Goal: Task Accomplishment & Management: Use online tool/utility

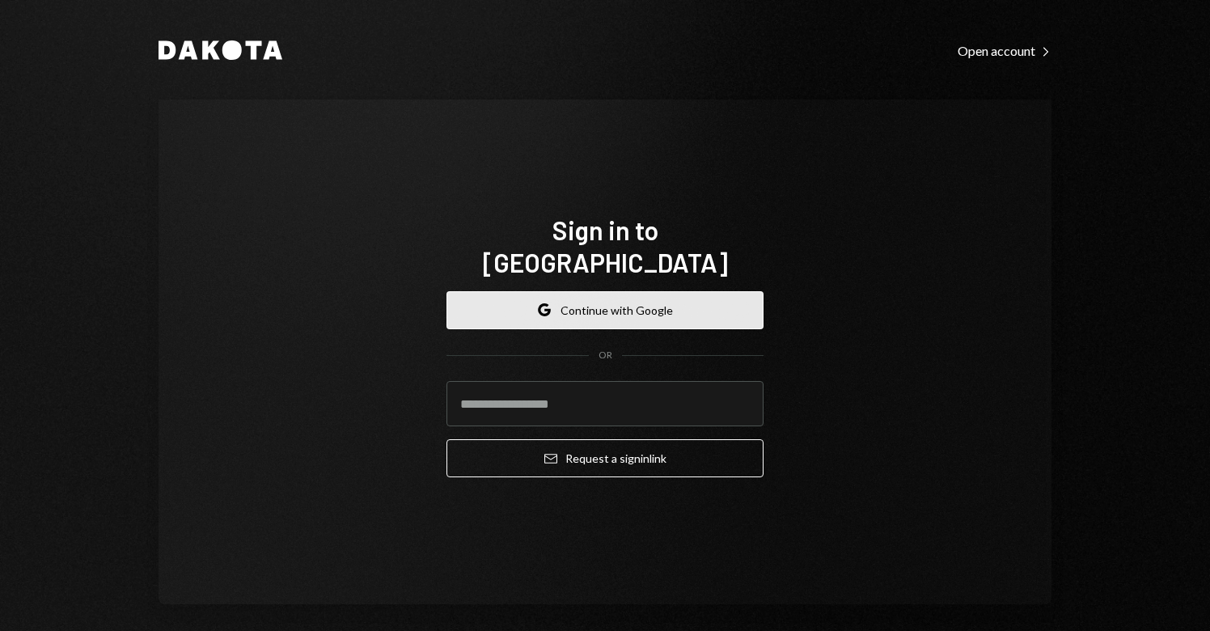
click at [590, 292] on button "Google Continue with Google" at bounding box center [604, 310] width 317 height 38
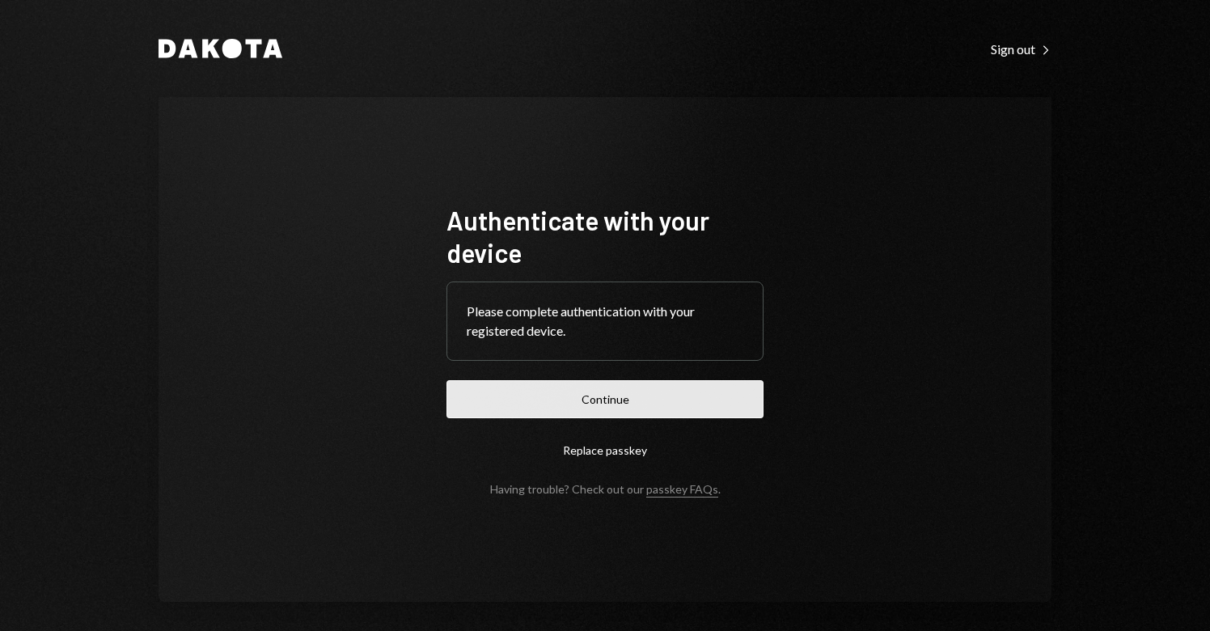
click at [602, 398] on button "Continue" at bounding box center [604, 399] width 317 height 38
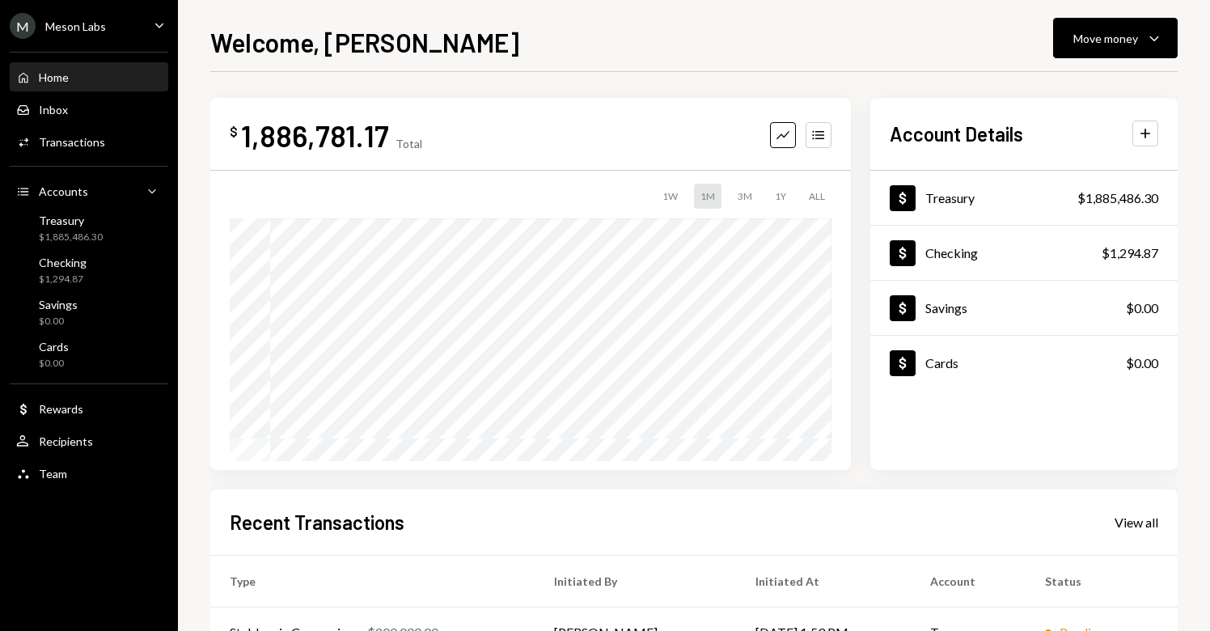
click at [116, 39] on ul "M Meson Labs Caret Down Home Home Inbox Inbox Activities Transactions Accounts …" at bounding box center [89, 245] width 178 height 491
click at [125, 32] on div "M Meson Labs Caret Down" at bounding box center [89, 26] width 178 height 26
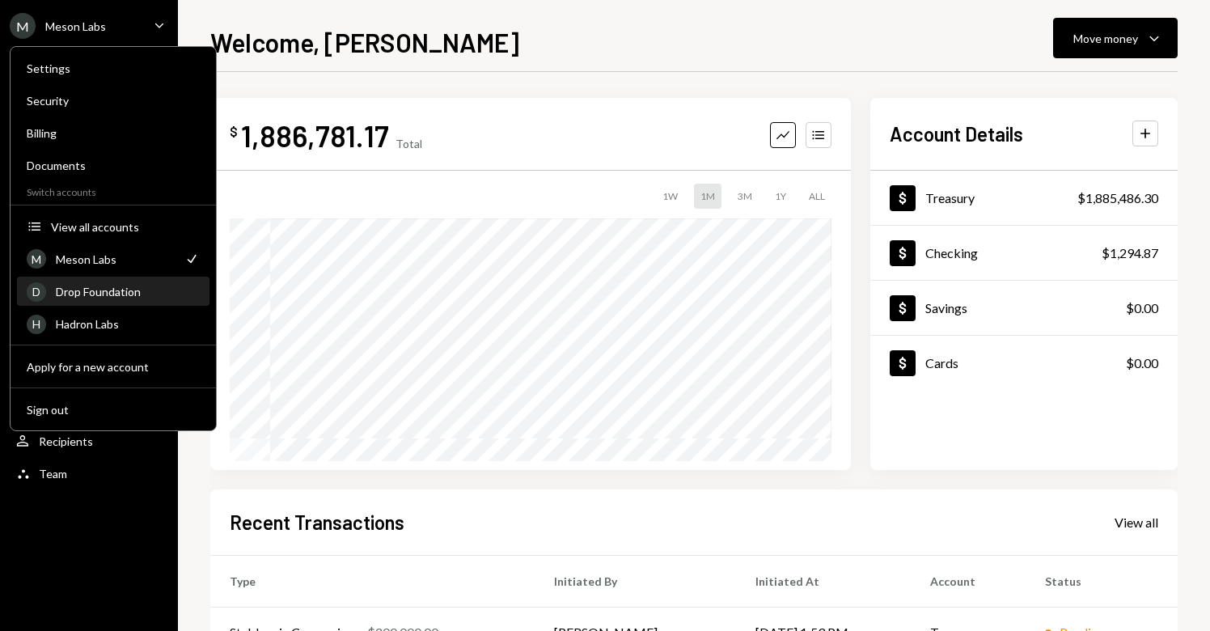
click at [91, 294] on div "Drop Foundation" at bounding box center [128, 292] width 144 height 14
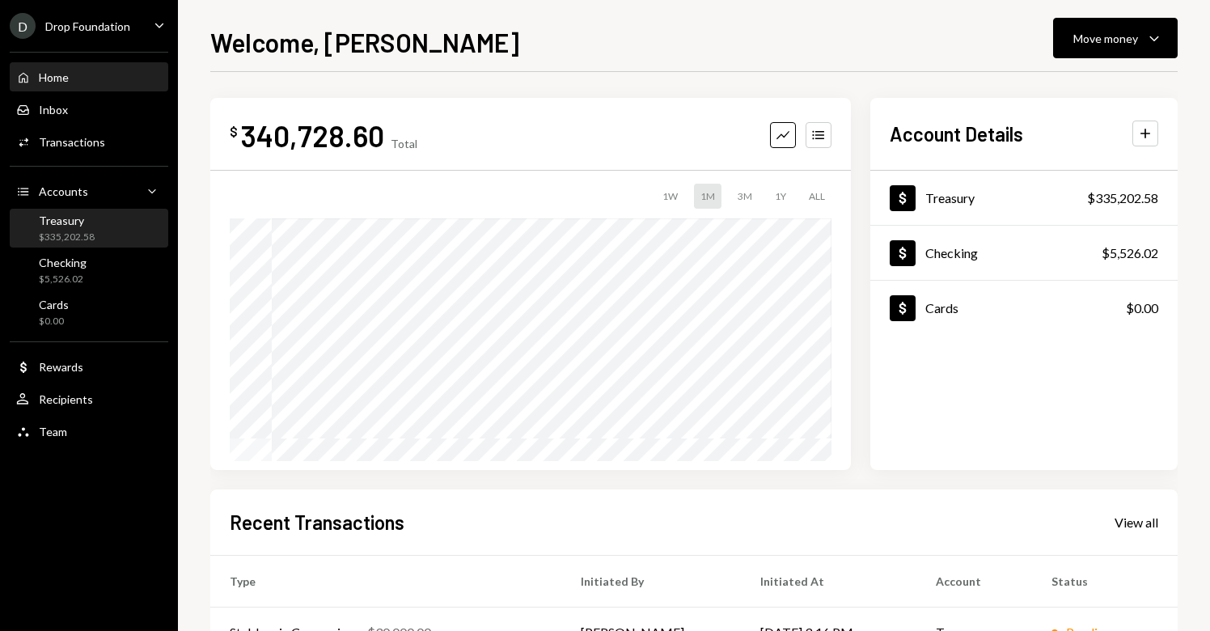
click at [103, 237] on div "Treasury $335,202.58" at bounding box center [89, 228] width 146 height 31
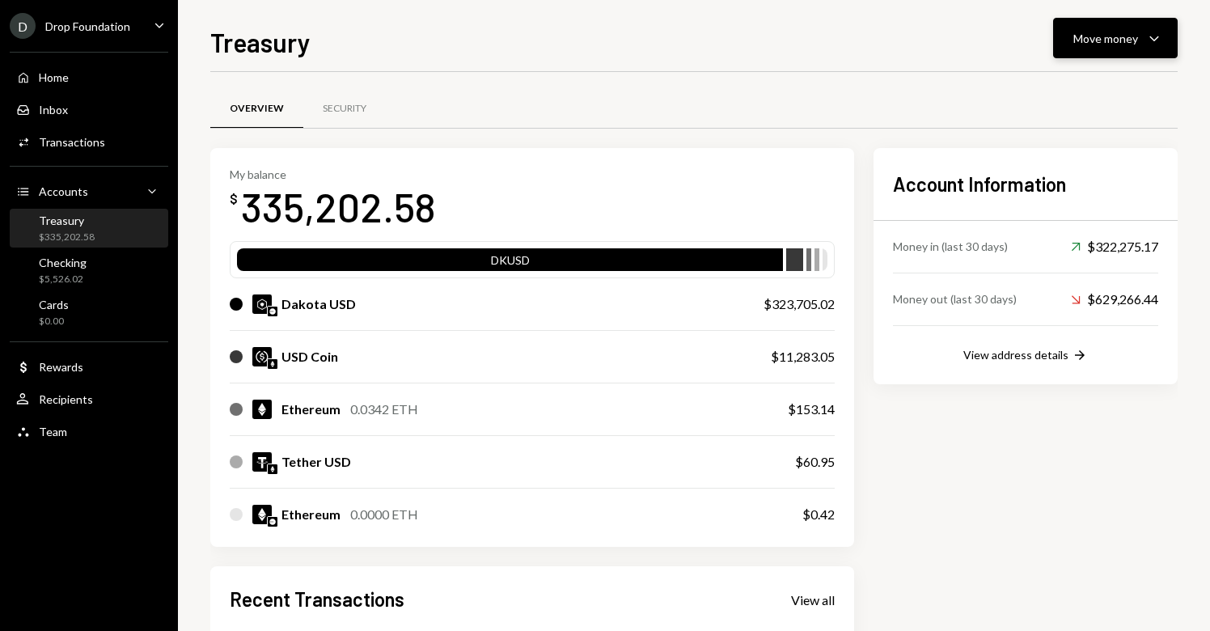
click at [1079, 49] on button "Move money Caret Down" at bounding box center [1115, 38] width 125 height 40
click at [1047, 95] on div "Send" at bounding box center [1102, 86] width 118 height 17
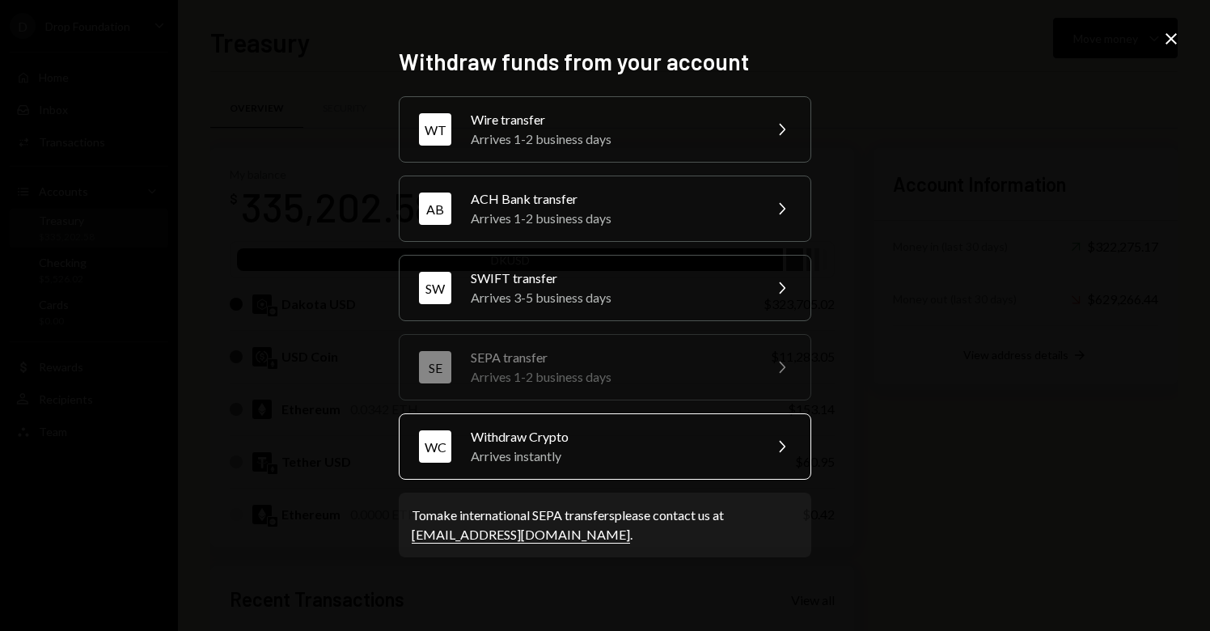
click at [571, 450] on div "Arrives instantly" at bounding box center [611, 455] width 281 height 19
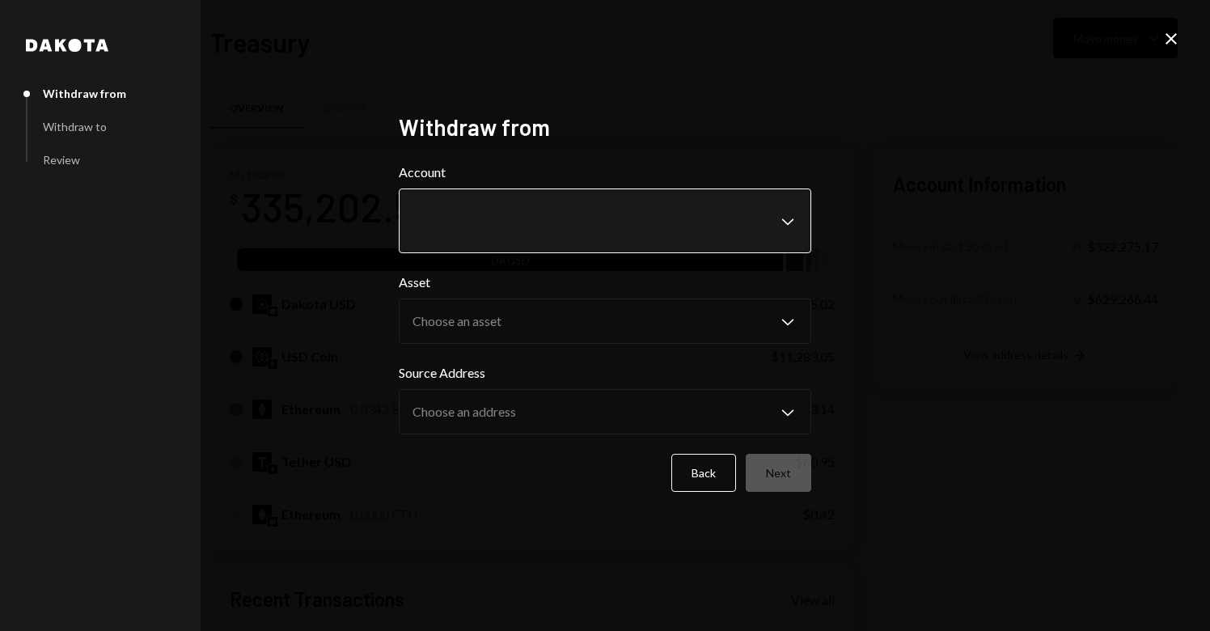
click at [478, 207] on body "D Drop Foundation Caret Down Home Home Inbox Inbox Activities Transactions Acco…" at bounding box center [605, 315] width 1210 height 631
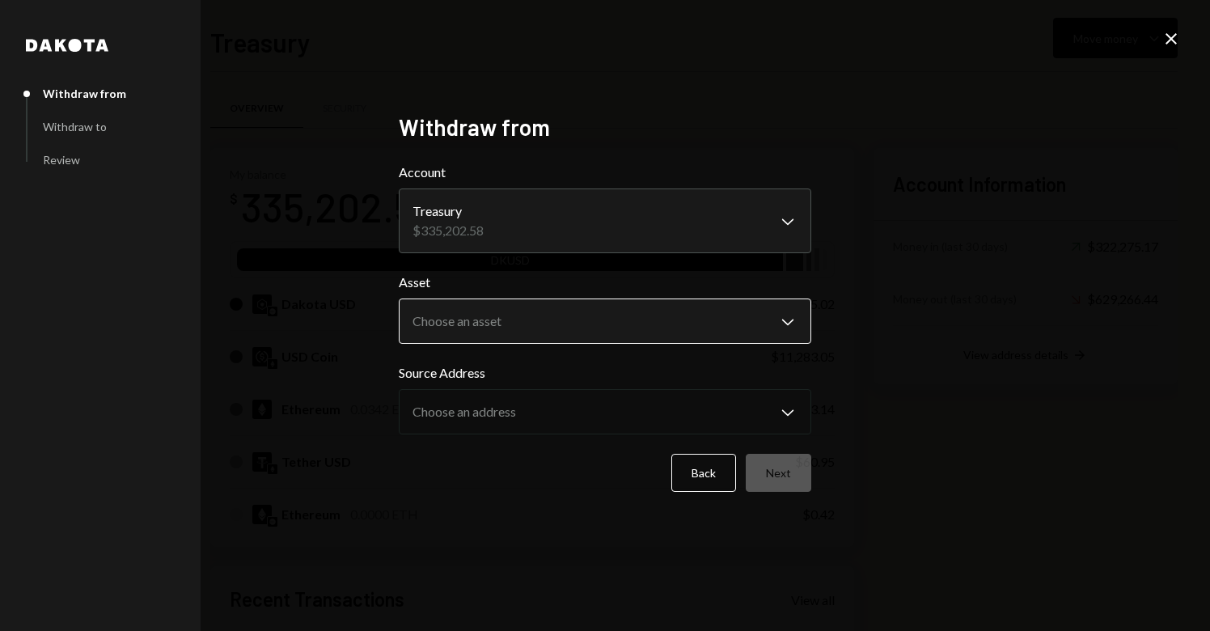
click at [462, 306] on body "D Drop Foundation Caret Down Home Home Inbox Inbox Activities Transactions Acco…" at bounding box center [605, 315] width 1210 height 631
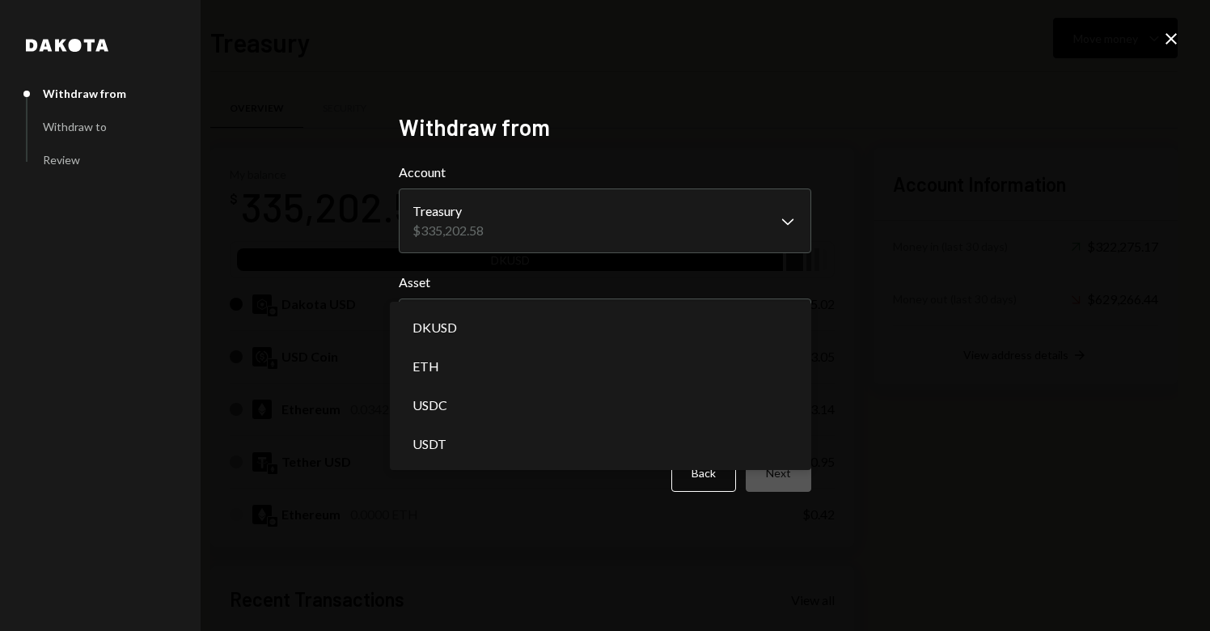
click at [1172, 45] on icon "Close" at bounding box center [1170, 38] width 19 height 19
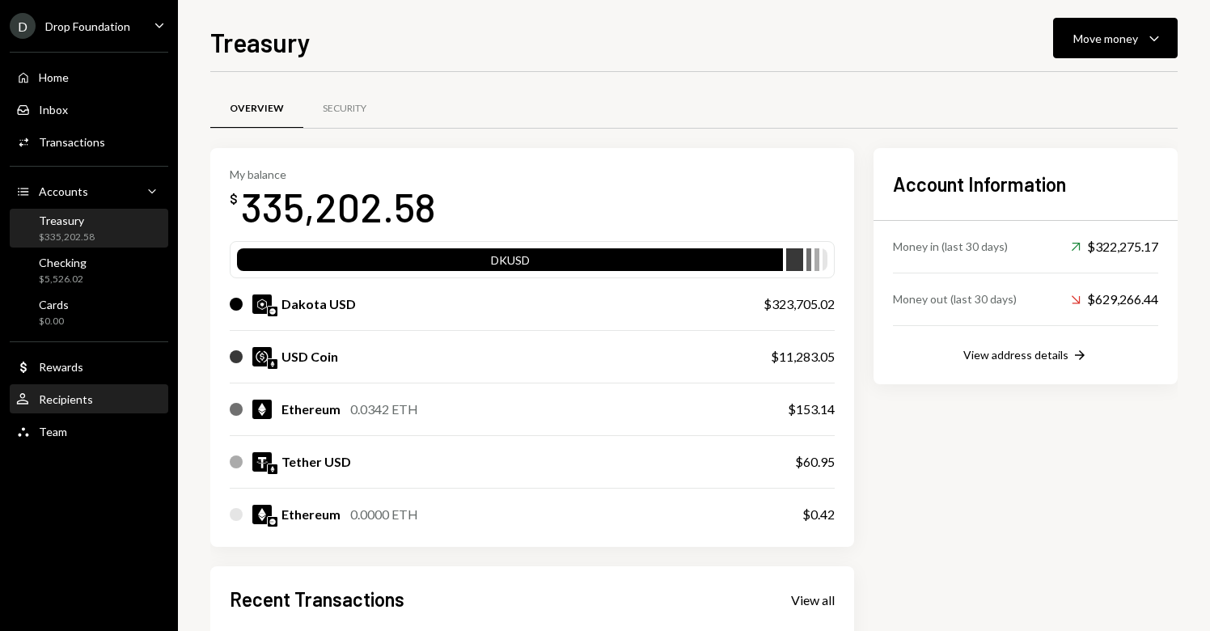
click at [74, 403] on div "Recipients" at bounding box center [66, 399] width 54 height 14
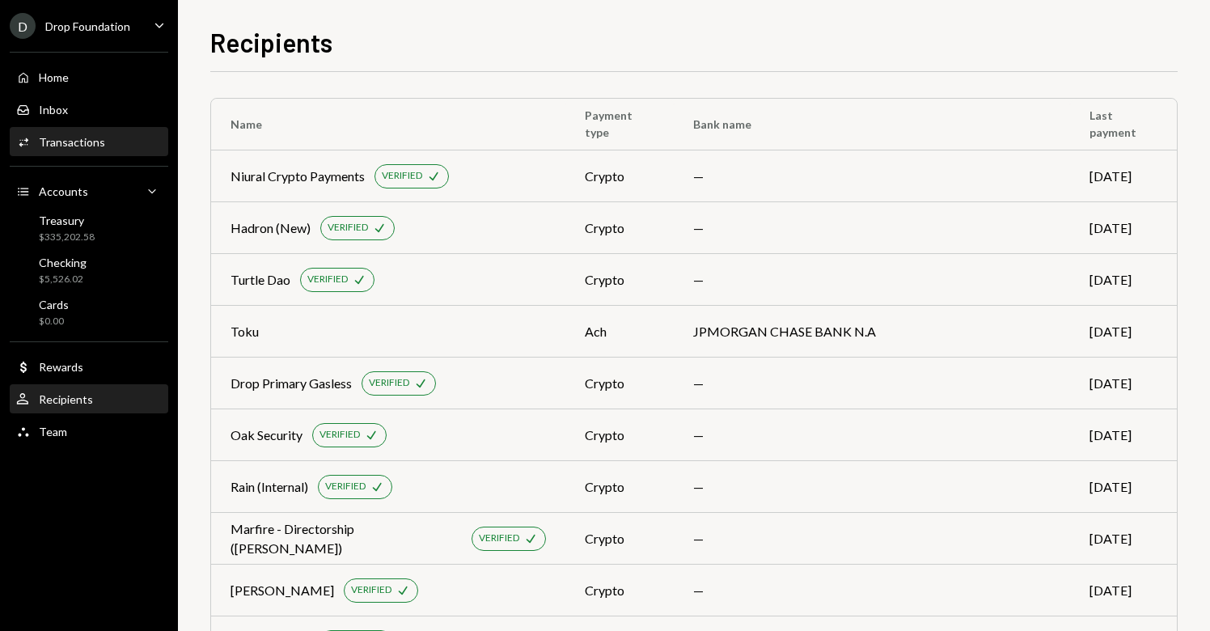
click at [108, 147] on div "Activities Transactions" at bounding box center [89, 142] width 146 height 15
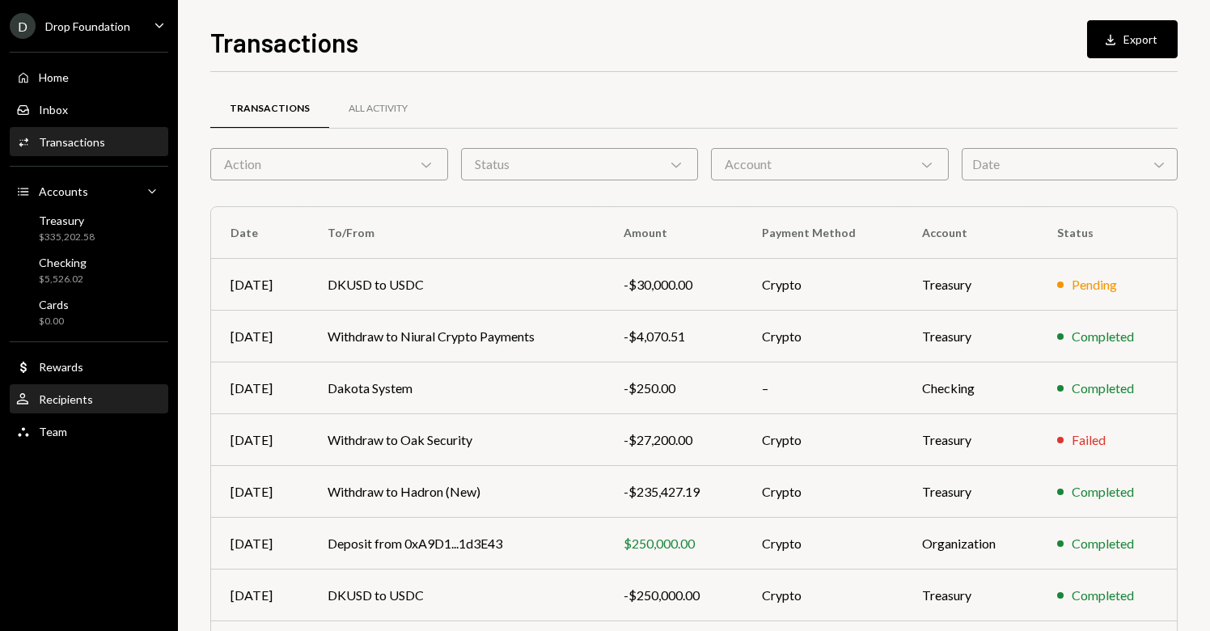
click at [65, 396] on div "Recipients" at bounding box center [66, 399] width 54 height 14
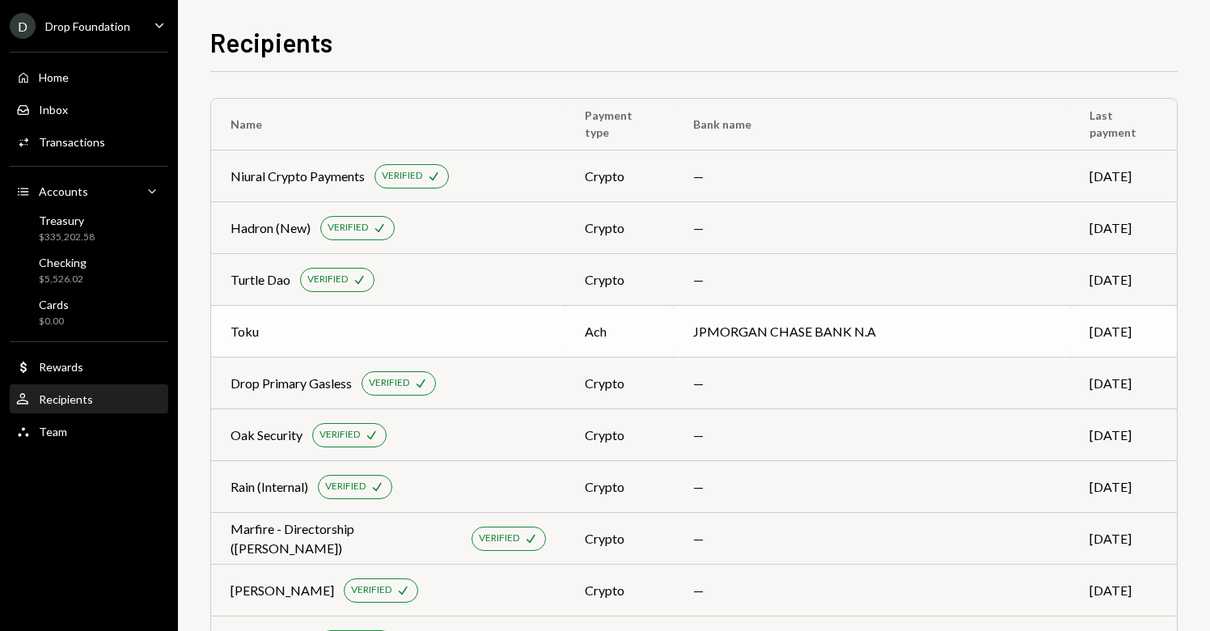
click at [261, 325] on div "Toku" at bounding box center [387, 331] width 315 height 19
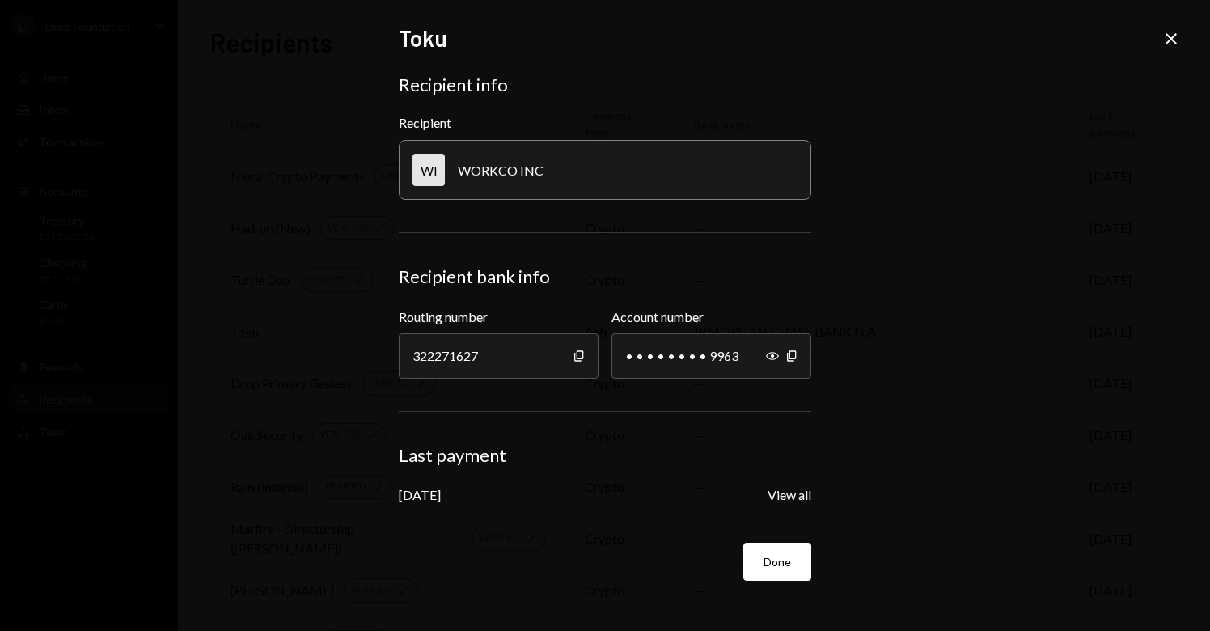
click at [762, 485] on div "Sep 15, 2025 View all" at bounding box center [605, 494] width 412 height 19
click at [778, 494] on button "View all" at bounding box center [789, 495] width 44 height 17
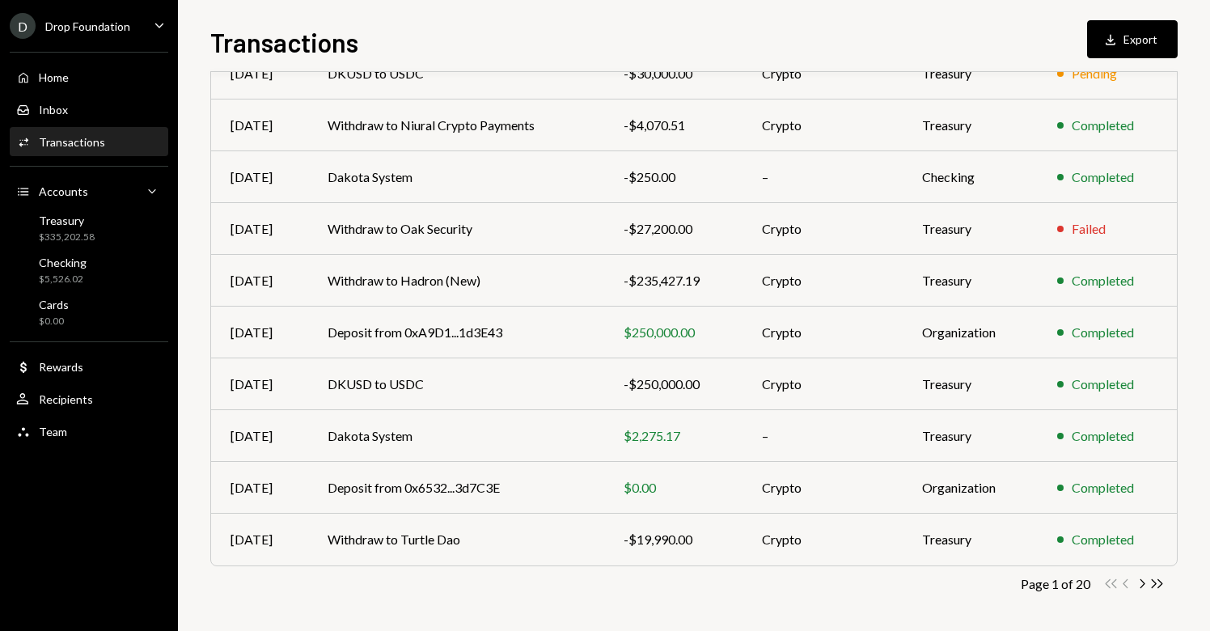
scroll to position [210, 0]
click at [1138, 583] on icon "Chevron Right" at bounding box center [1141, 584] width 15 height 15
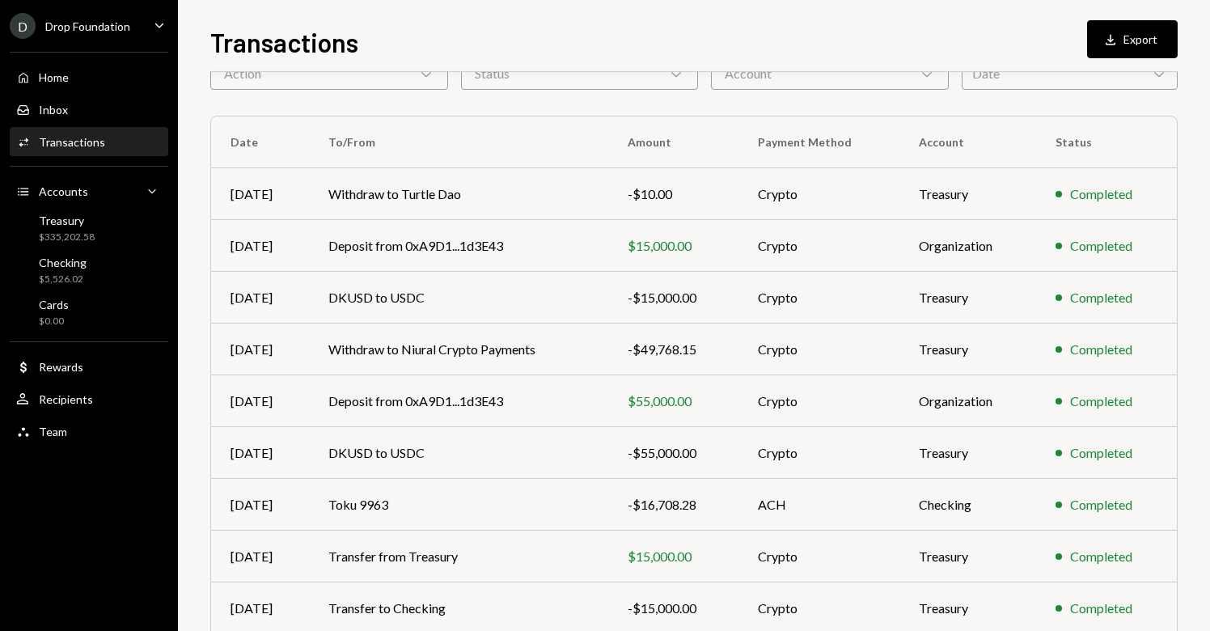
scroll to position [91, 0]
click at [515, 512] on td "Toku 9963" at bounding box center [458, 504] width 298 height 52
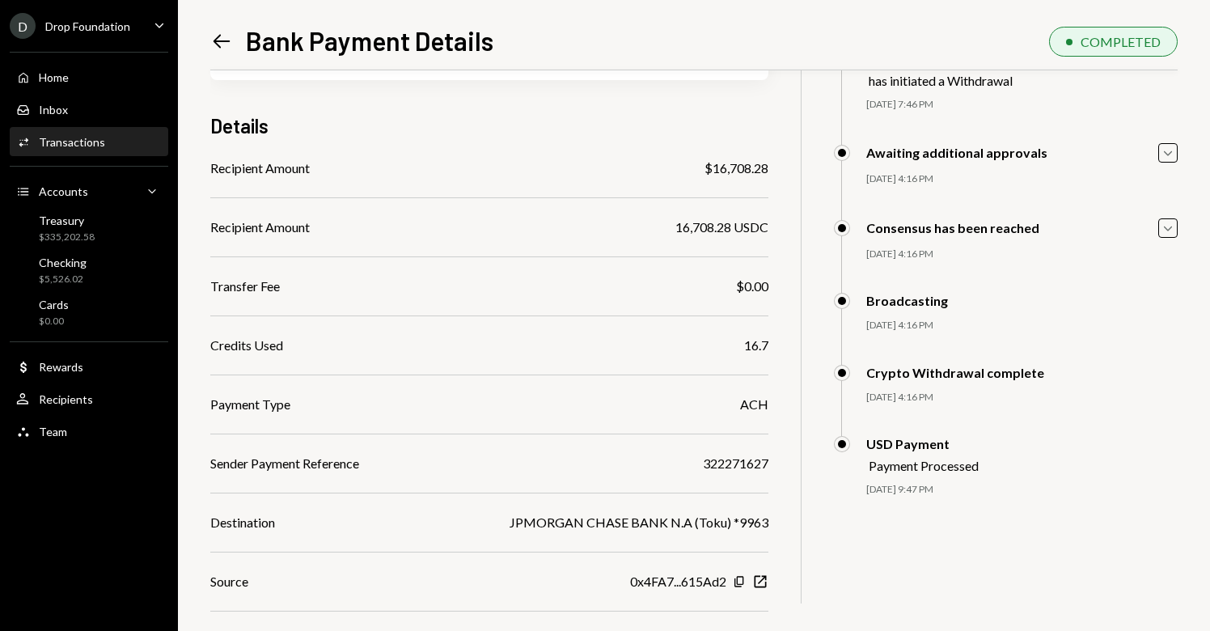
scroll to position [95, 0]
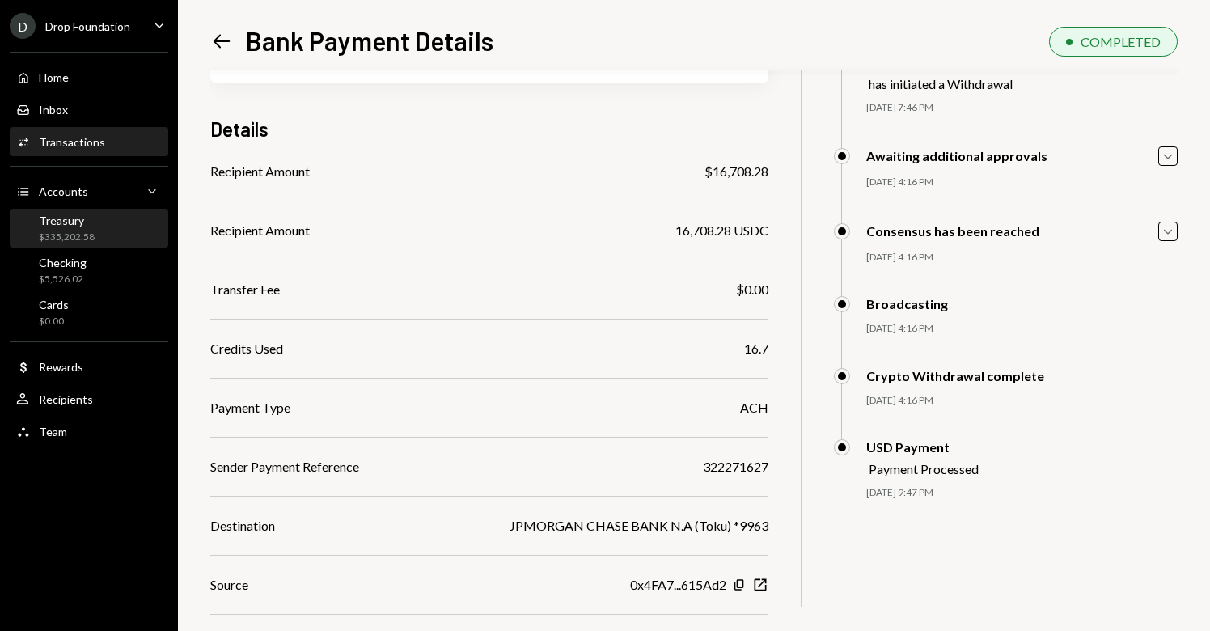
click at [75, 233] on div "$335,202.58" at bounding box center [67, 237] width 56 height 14
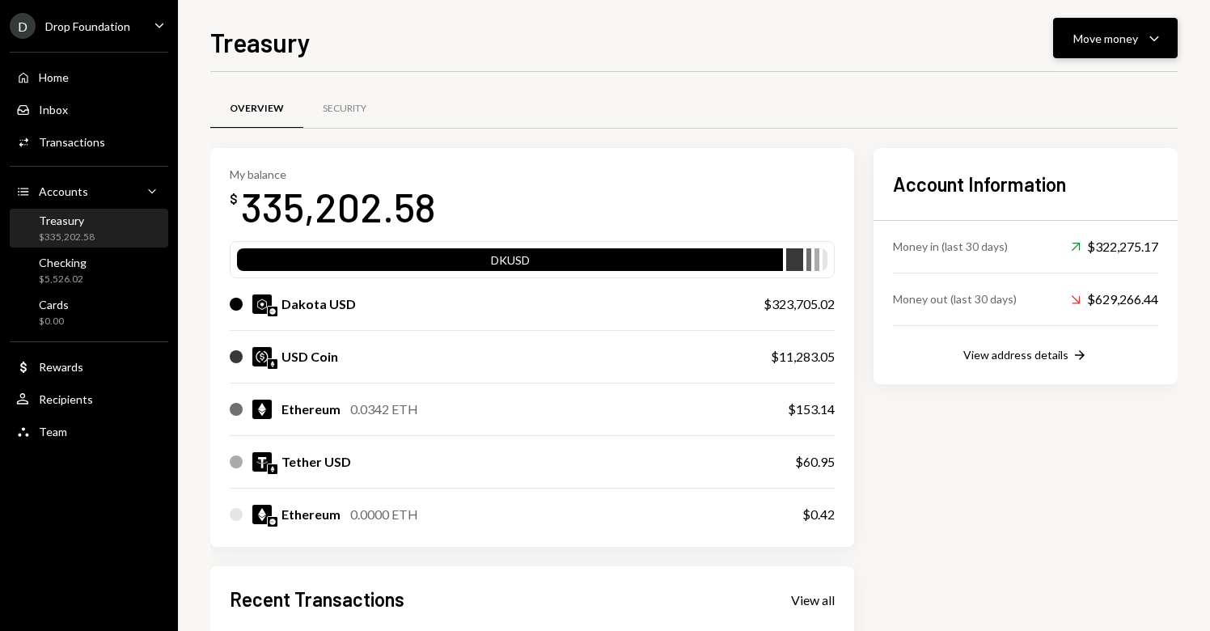
click at [1085, 40] on div "Move money" at bounding box center [1105, 38] width 65 height 17
click at [1052, 94] on div "Send" at bounding box center [1102, 86] width 118 height 17
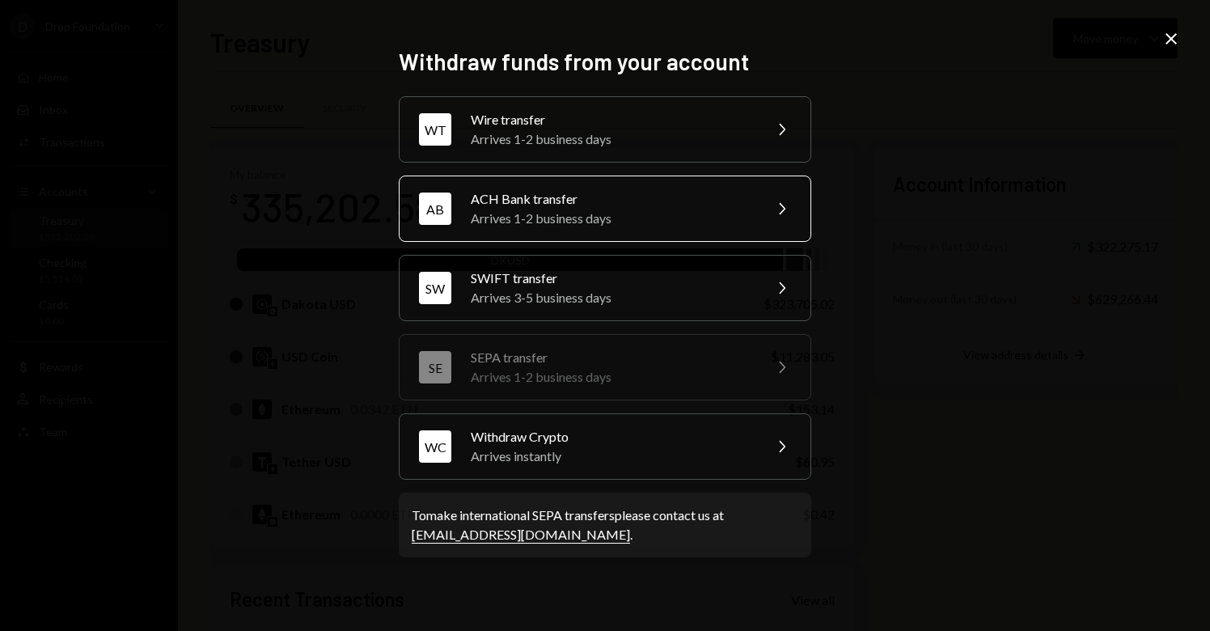
click at [576, 226] on div "Arrives 1-2 business days" at bounding box center [611, 218] width 281 height 19
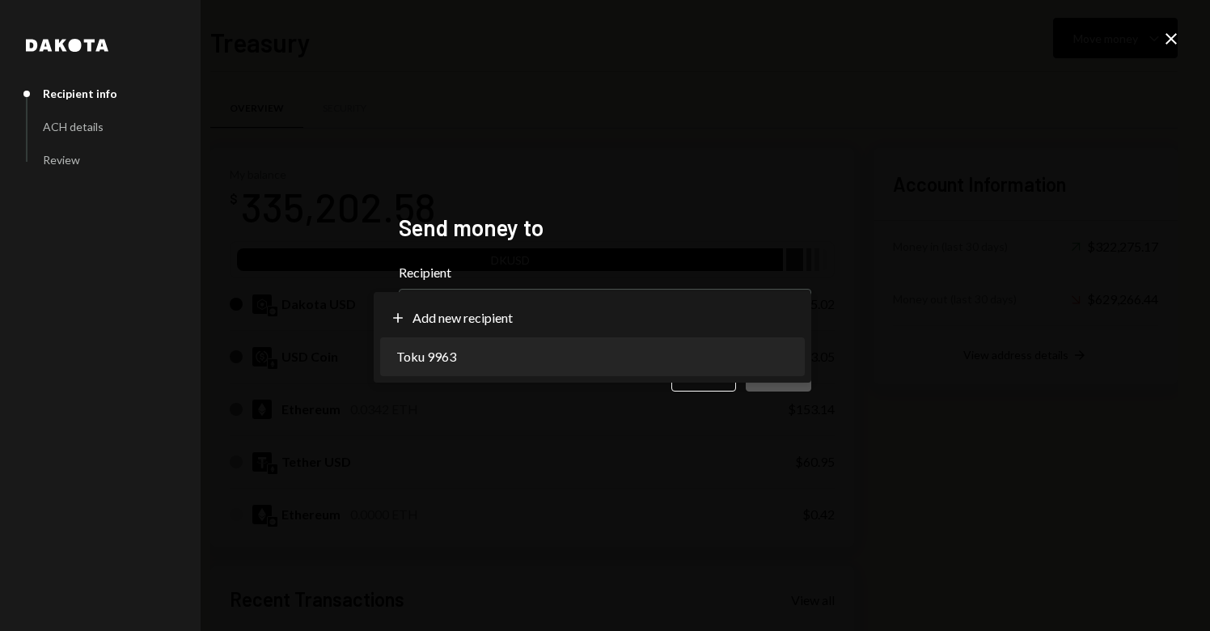
select select "**********"
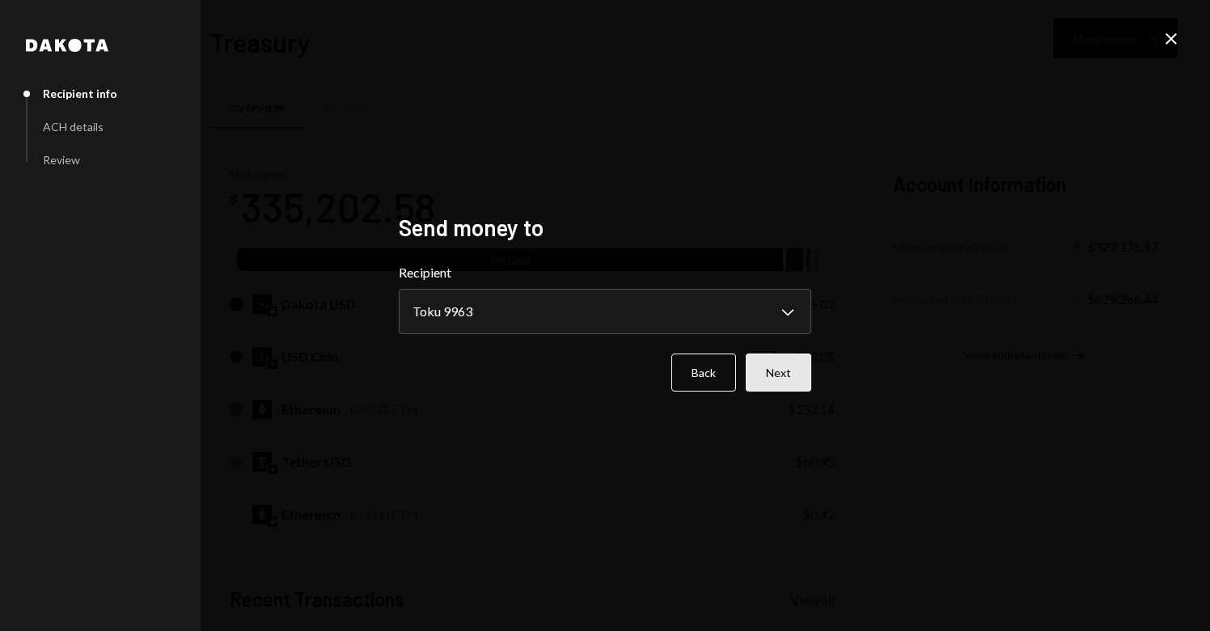
click at [775, 373] on button "Next" at bounding box center [777, 372] width 65 height 38
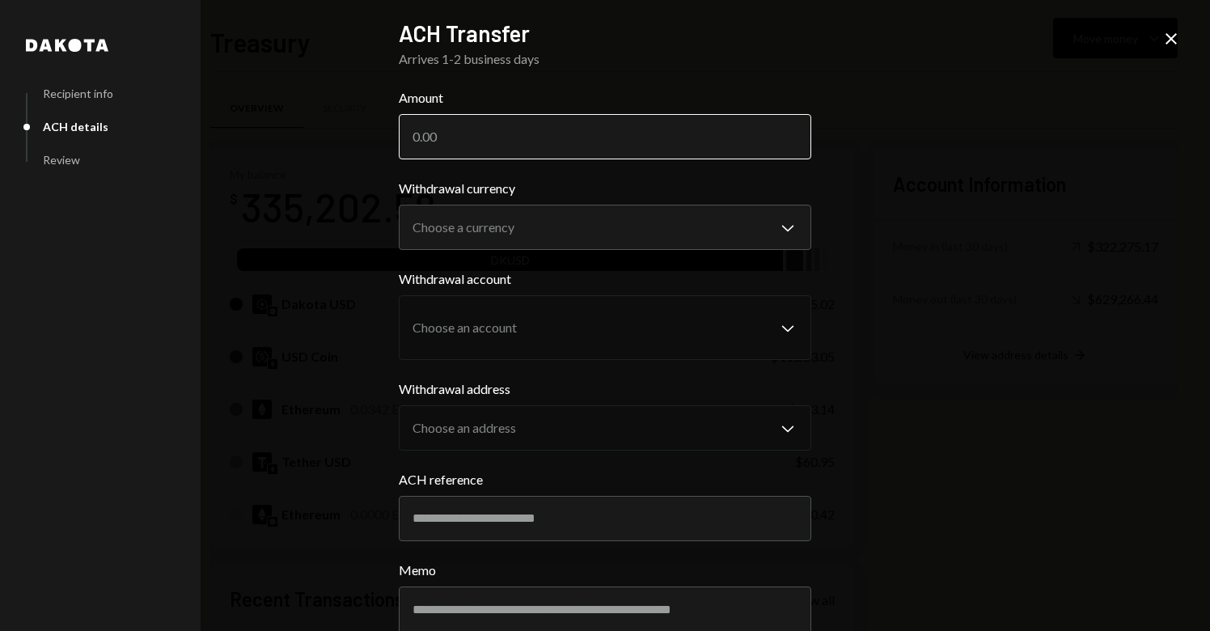
click at [509, 140] on input "Amount" at bounding box center [605, 136] width 412 height 45
drag, startPoint x: 500, startPoint y: 137, endPoint x: 473, endPoint y: 135, distance: 27.5
click at [473, 135] on input "Amount" at bounding box center [605, 136] width 412 height 45
type input "29764"
type input "29764.57"
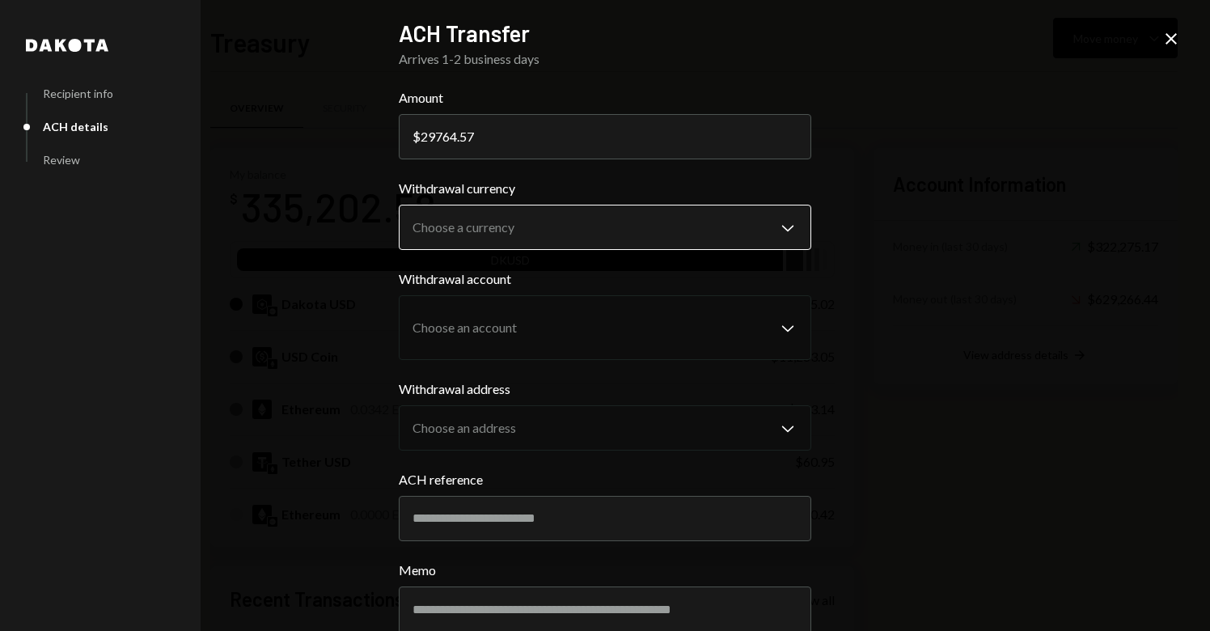
click at [534, 227] on body "D Drop Foundation Caret Down Home Home Inbox Inbox Activities Transactions Acco…" at bounding box center [605, 315] width 1210 height 631
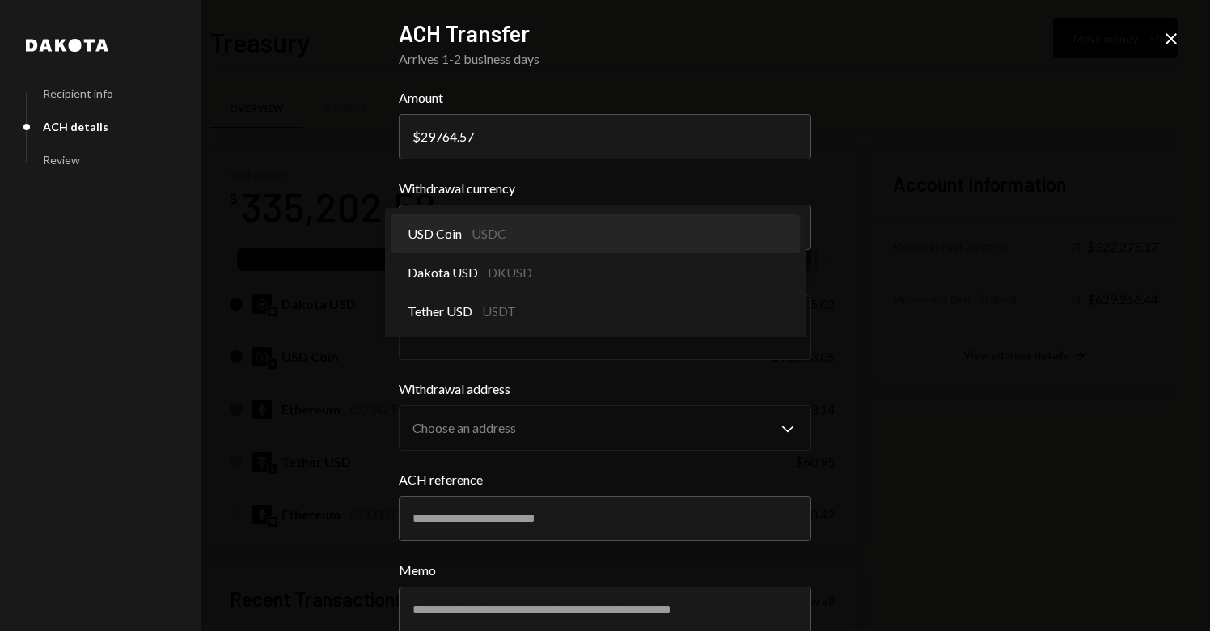
select select "****"
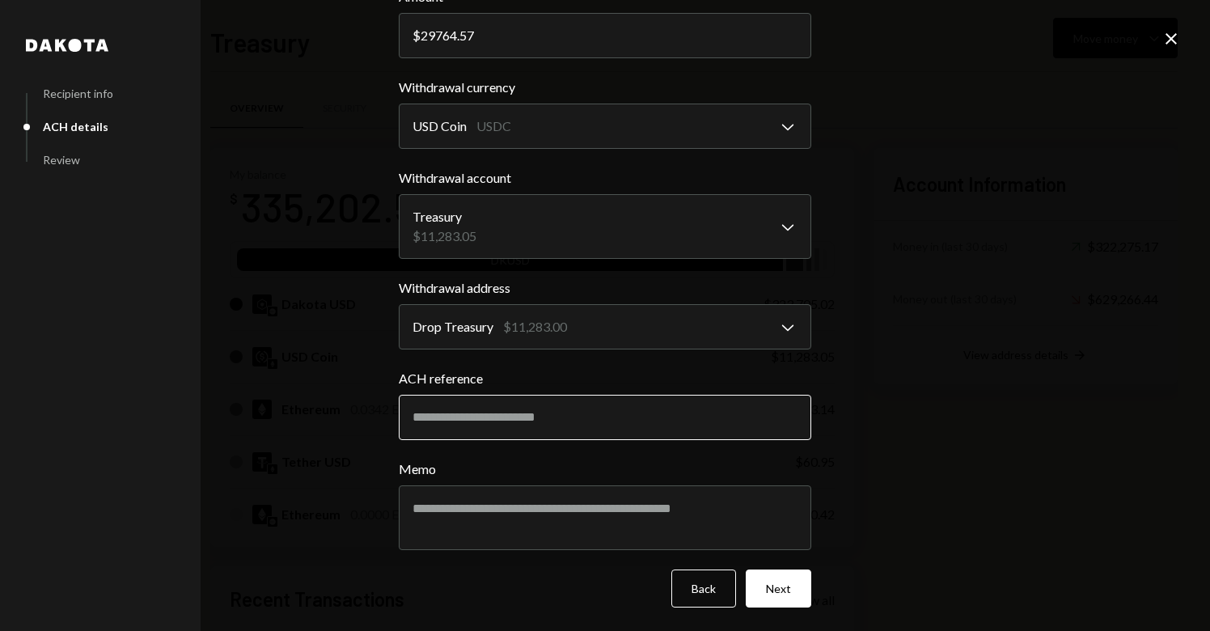
scroll to position [103, 0]
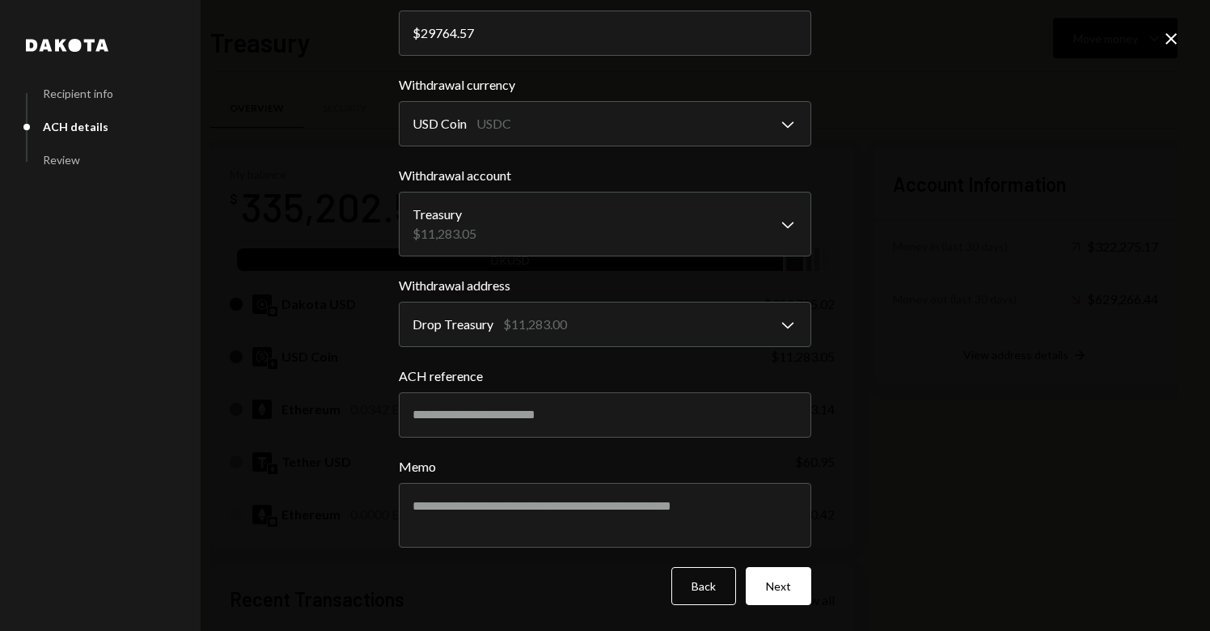
click at [1164, 40] on icon "Close" at bounding box center [1170, 38] width 19 height 19
